Goal: Task Accomplishment & Management: Use online tool/utility

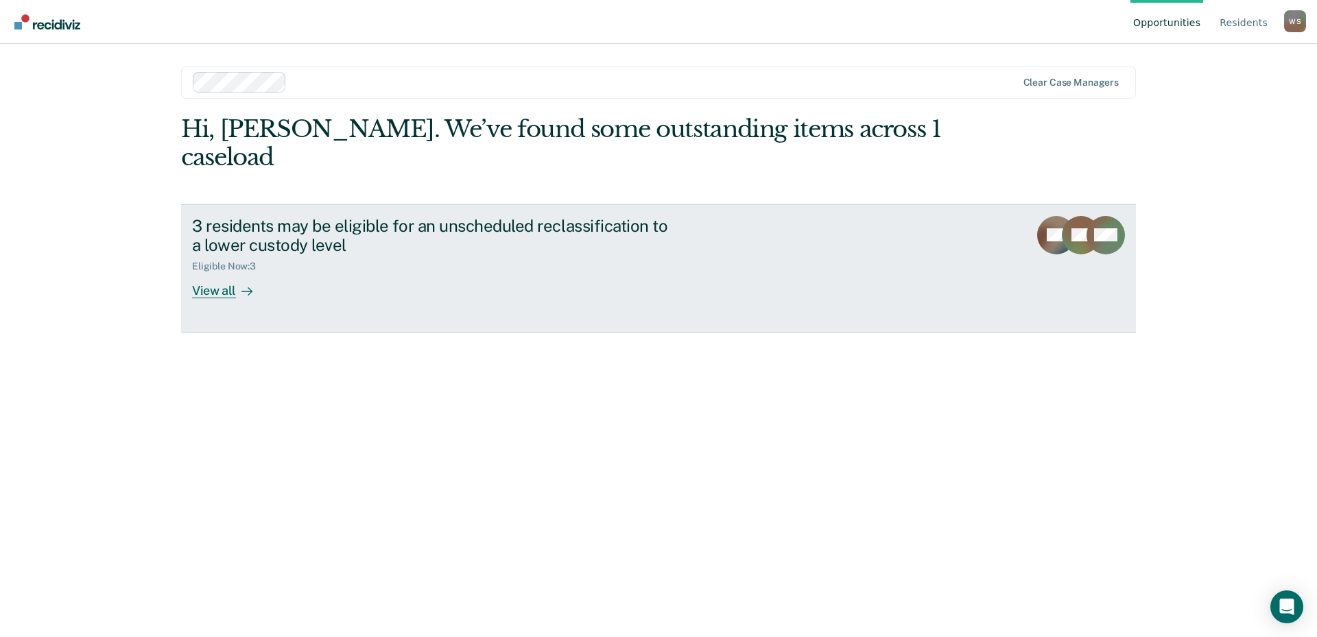
click at [414, 223] on div "3 residents may be eligible for an unscheduled reclassification to a lower cust…" at bounding box center [433, 236] width 482 height 40
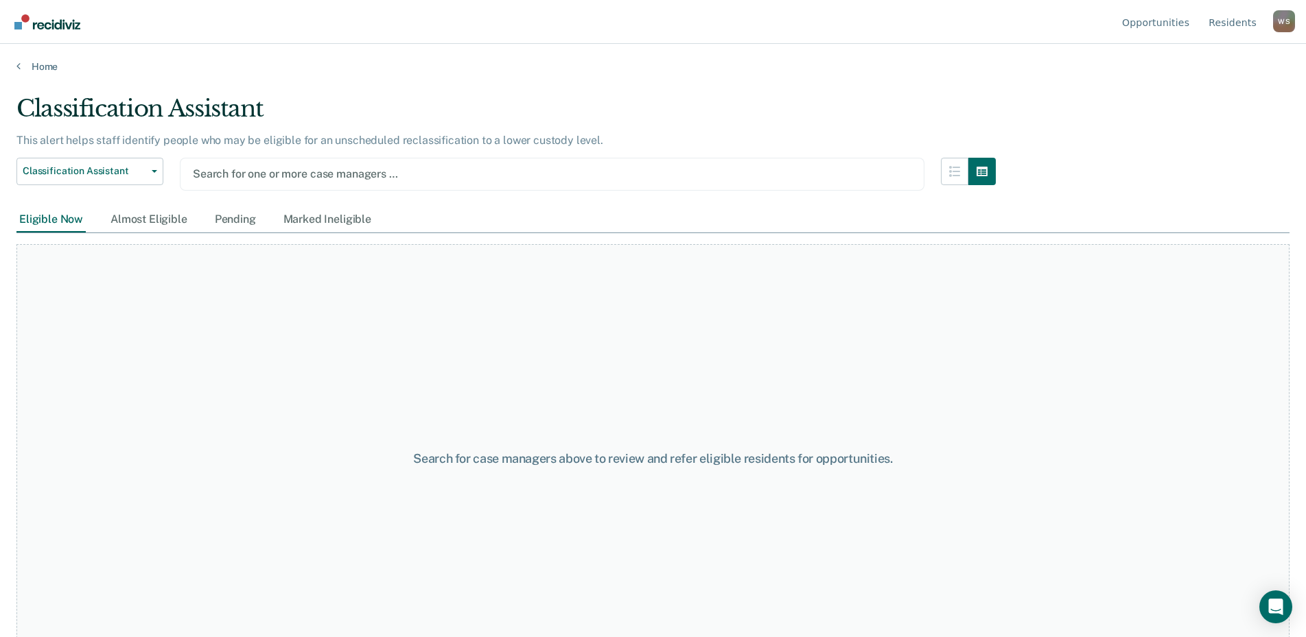
click at [277, 176] on div at bounding box center [552, 174] width 718 height 16
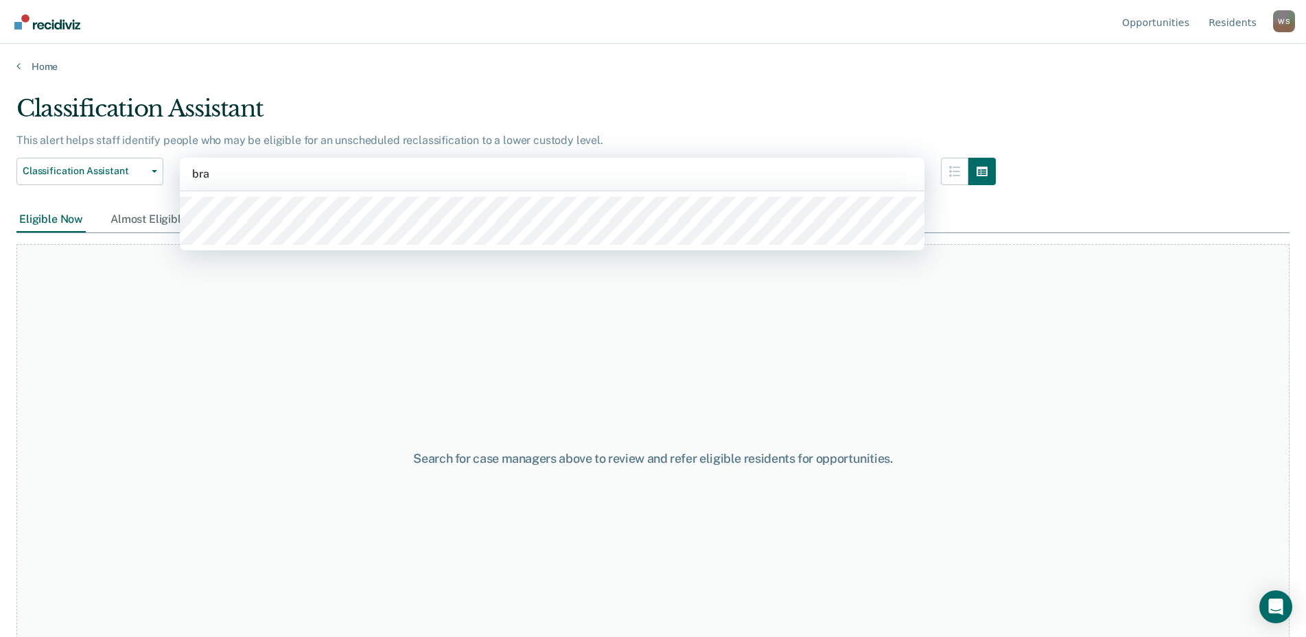
type input "brac"
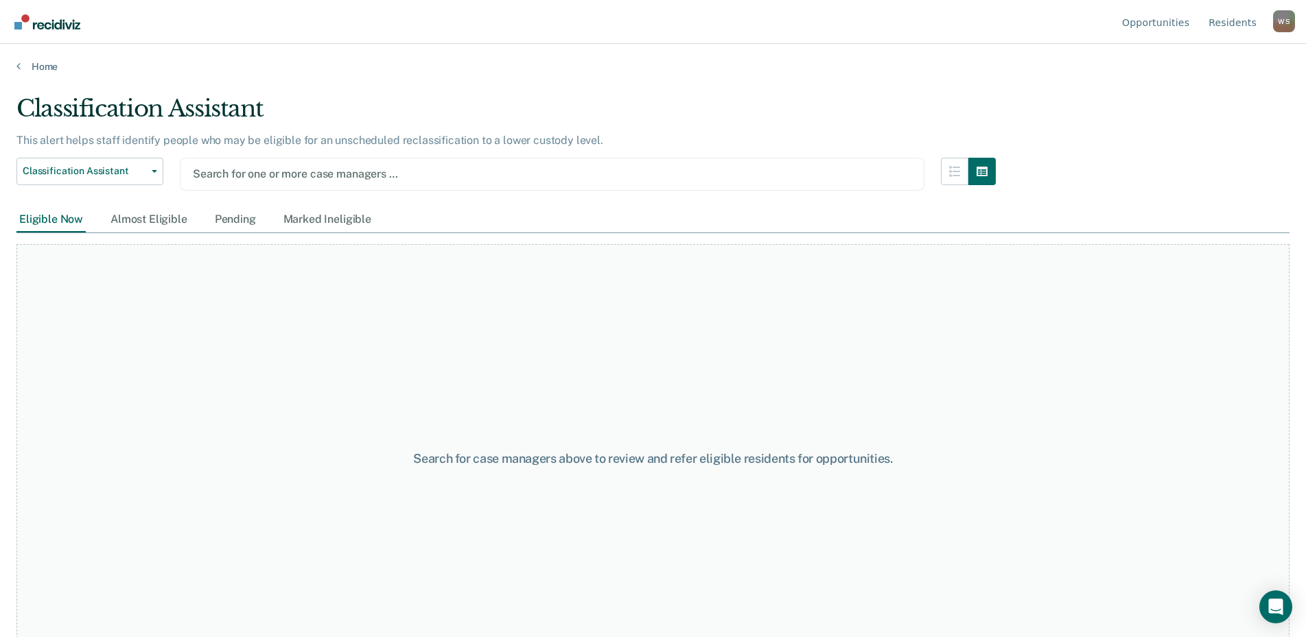
click at [406, 174] on div at bounding box center [552, 174] width 718 height 16
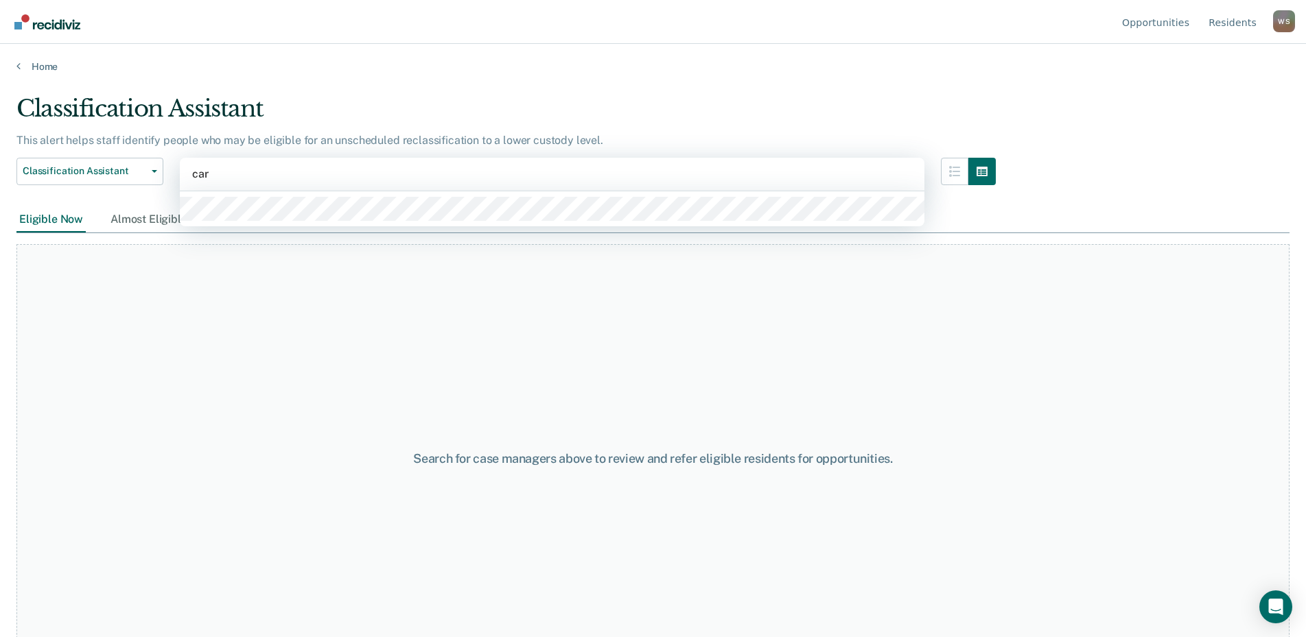
type input "[PERSON_NAME]"
